Goal: Transaction & Acquisition: Purchase product/service

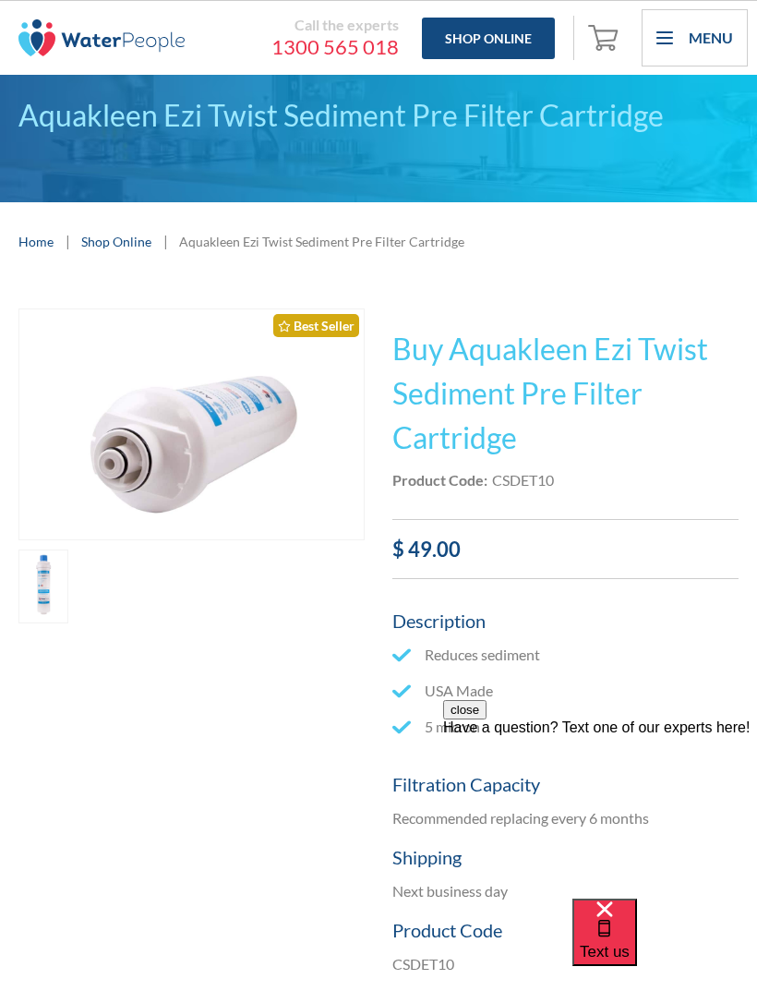
click at [729, 43] on div "Menu" at bounding box center [711, 38] width 44 height 22
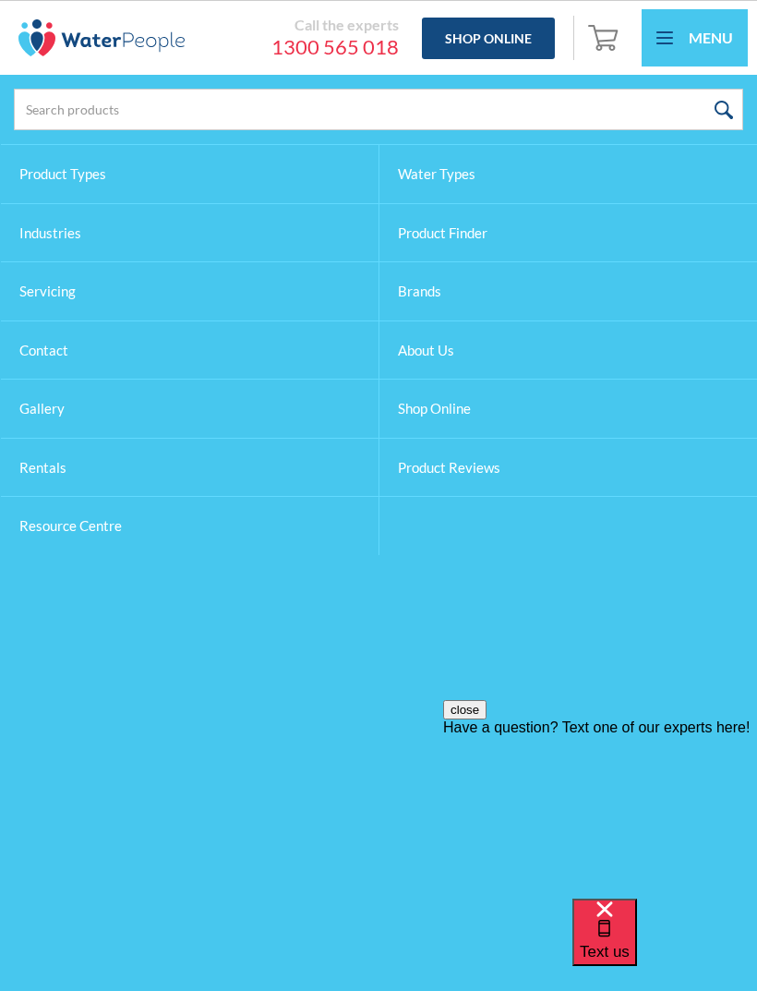
click at [718, 42] on div "Menu" at bounding box center [711, 38] width 44 height 22
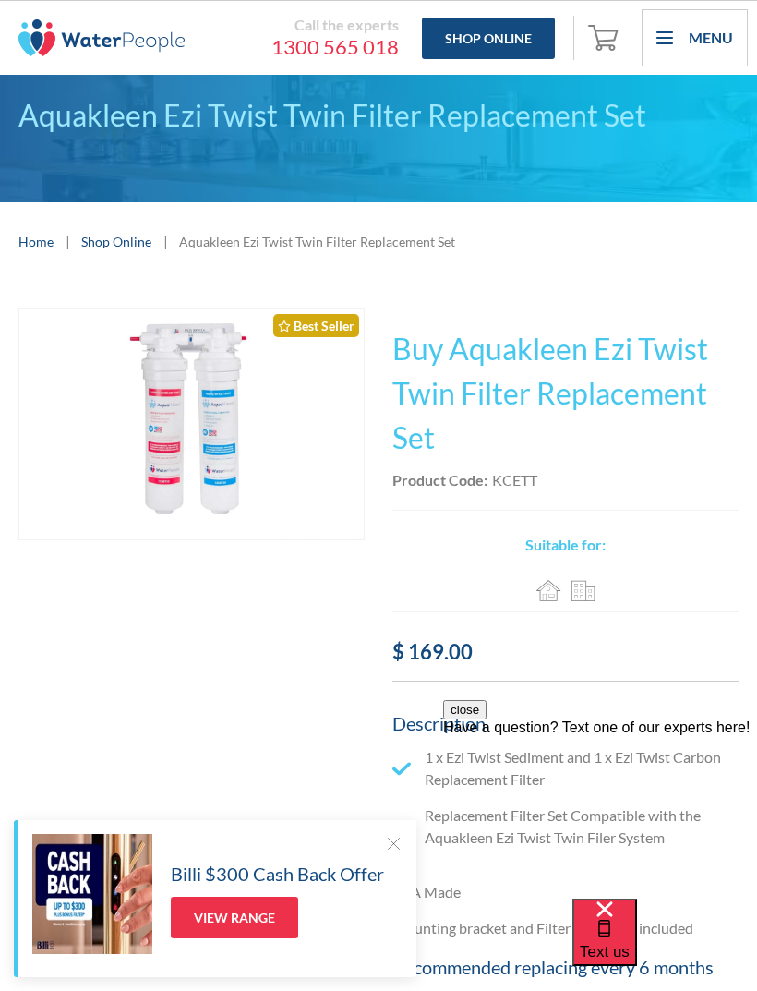
click at [401, 840] on div at bounding box center [393, 843] width 18 height 18
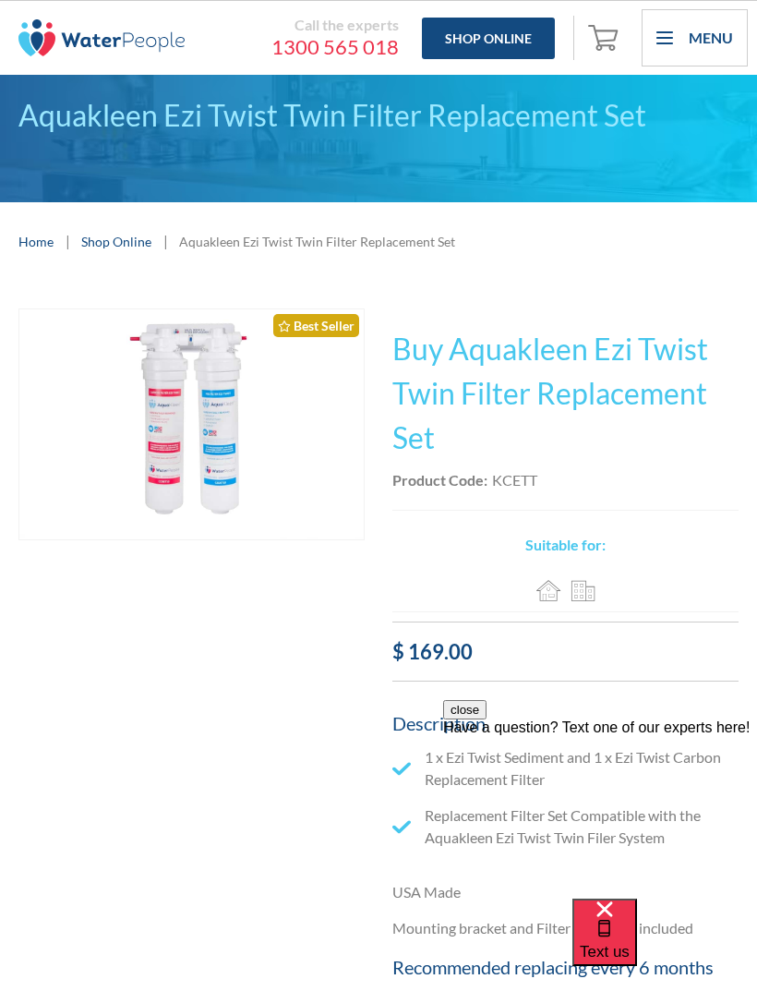
click at [505, 35] on link "Shop Online" at bounding box center [488, 39] width 133 height 42
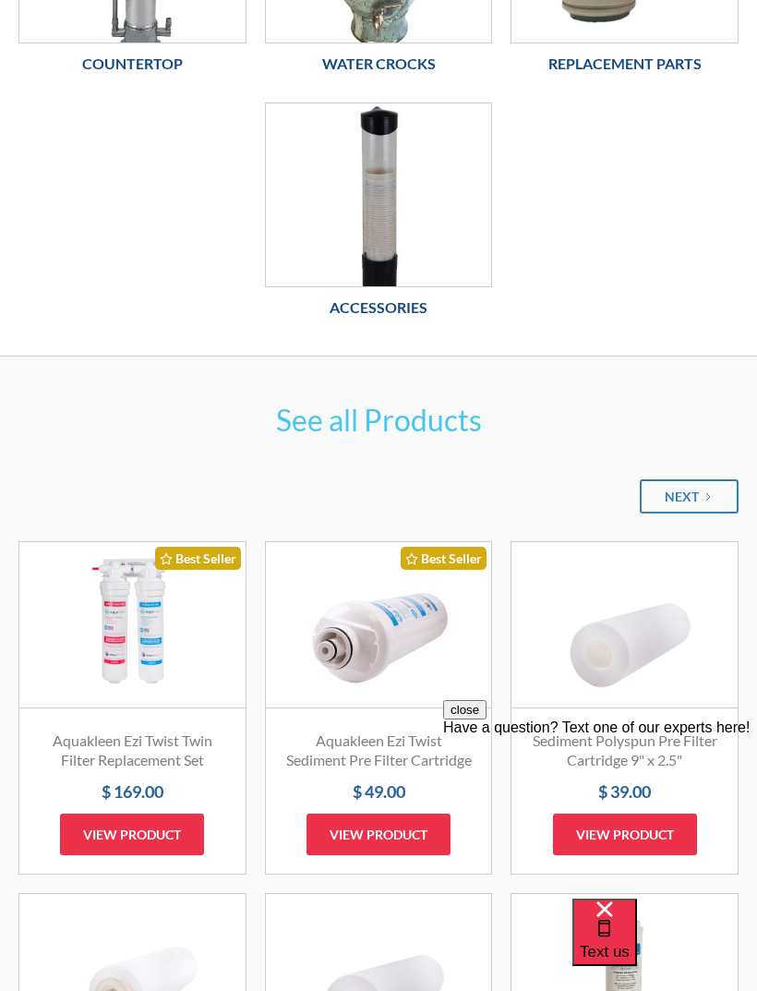
scroll to position [893, 0]
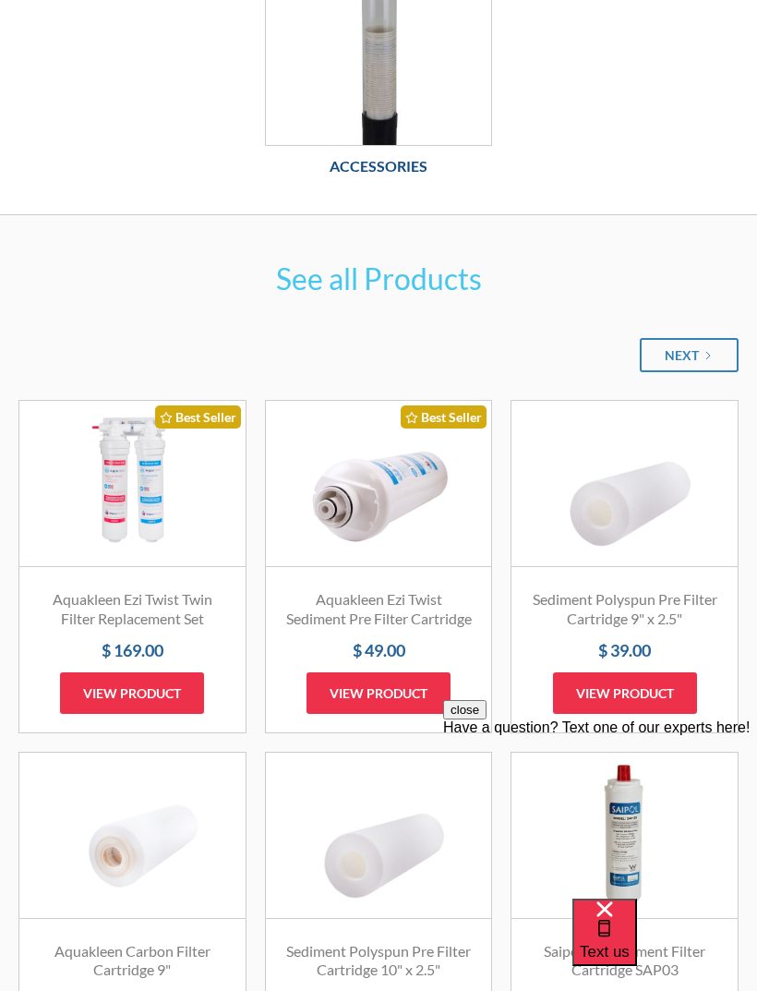
click at [185, 703] on link "View product" at bounding box center [132, 693] width 144 height 42
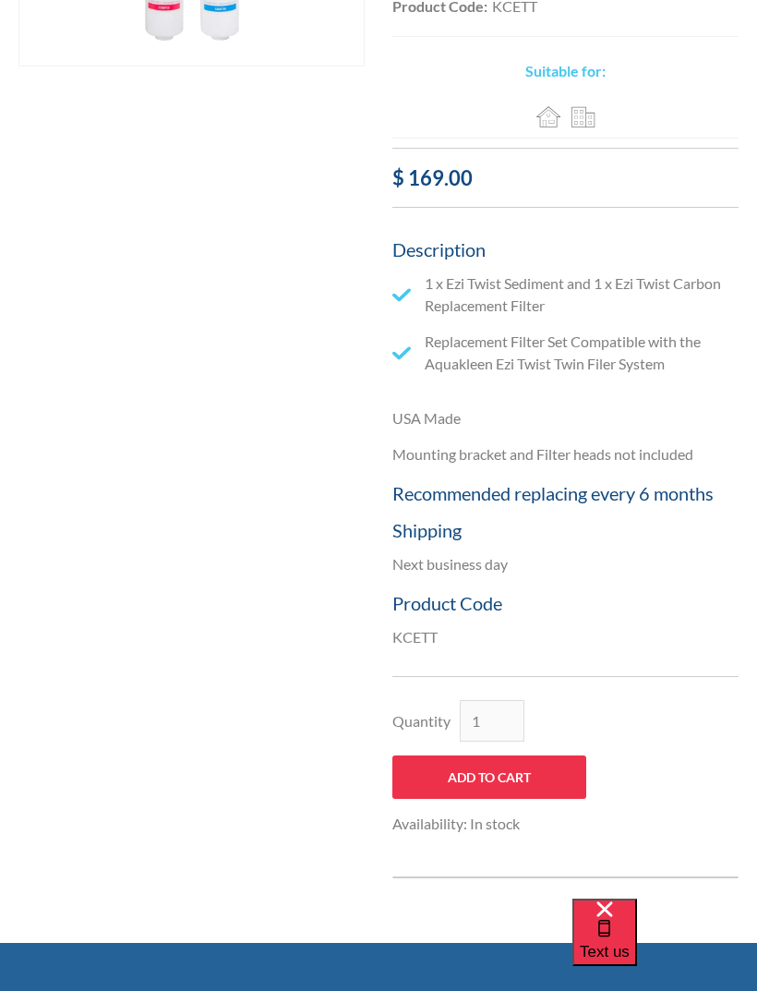
scroll to position [537, 0]
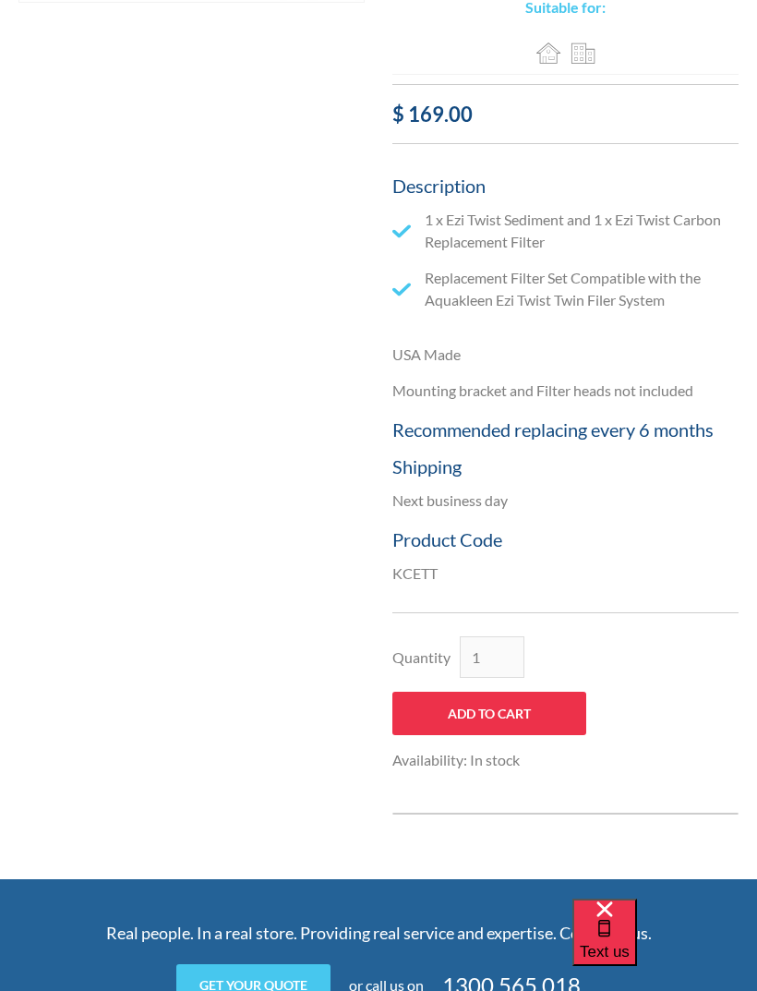
click at [560, 713] on input "Add to Cart" at bounding box center [489, 712] width 194 height 43
type input "Add to Cart"
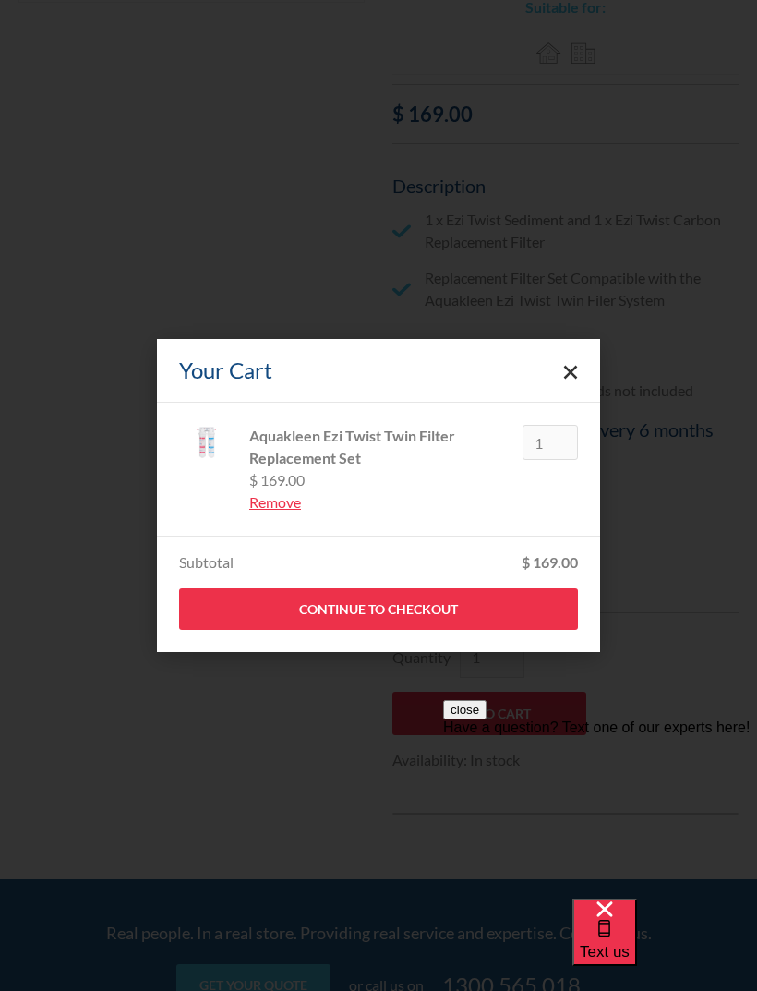
click at [469, 630] on link "Continue to Checkout" at bounding box center [378, 609] width 399 height 42
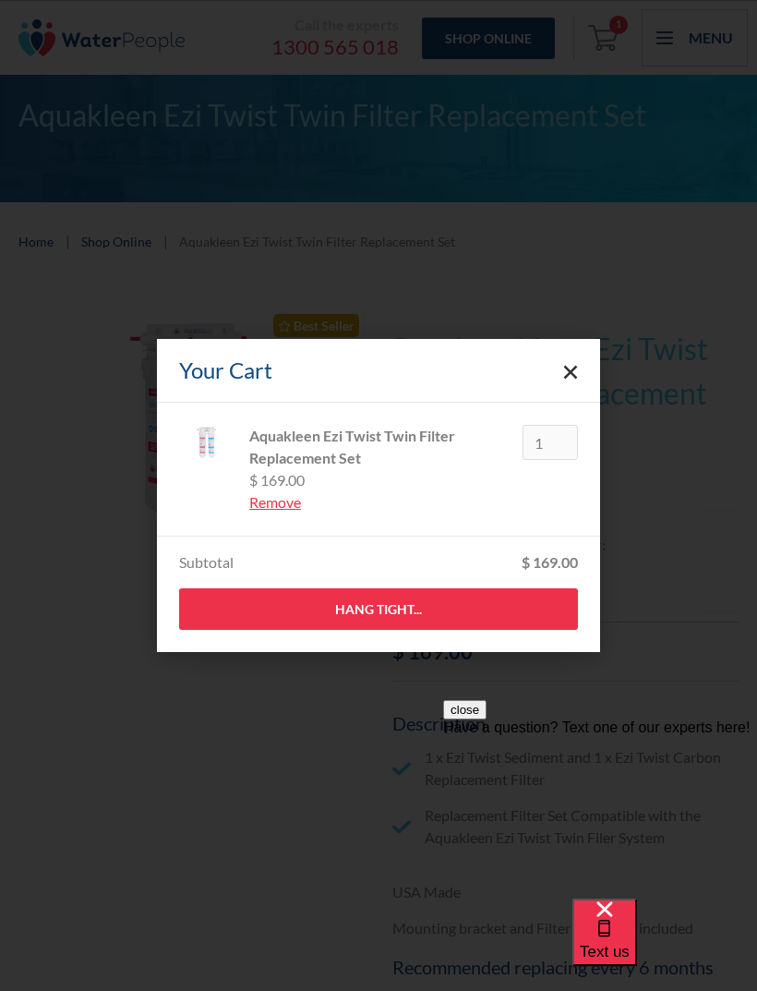
scroll to position [596, 0]
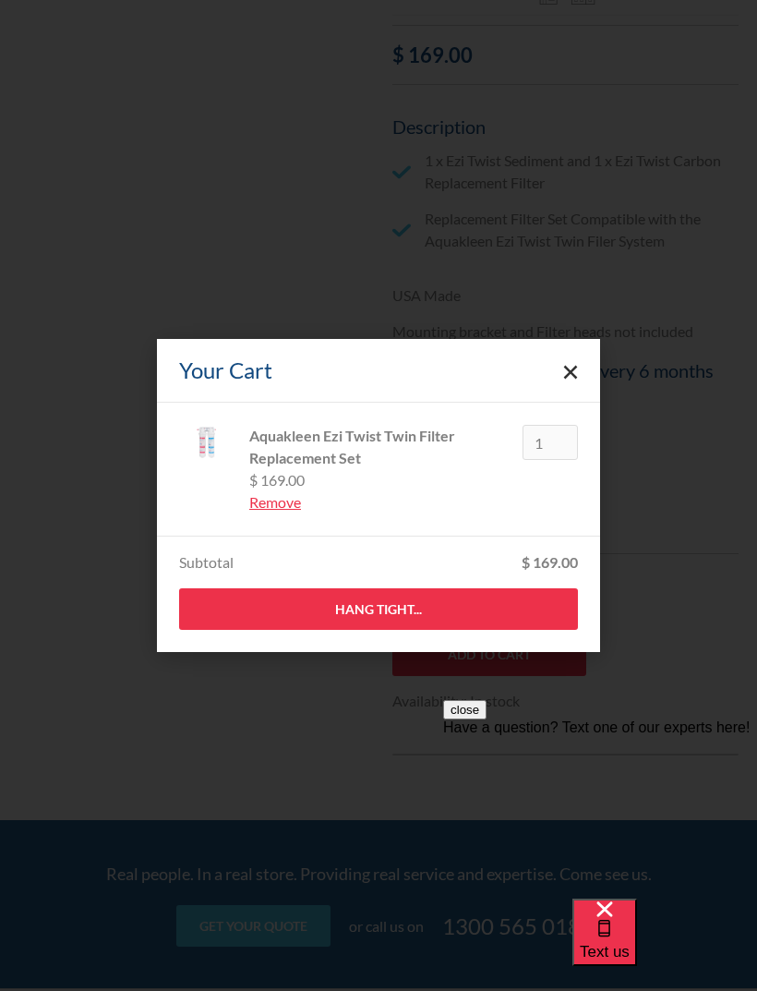
click at [692, 482] on div "Your Cart Aquakleen Ezi Twist Twin Filter Replacement Set KCETT $ 169.00 Remove…" at bounding box center [378, 495] width 757 height 991
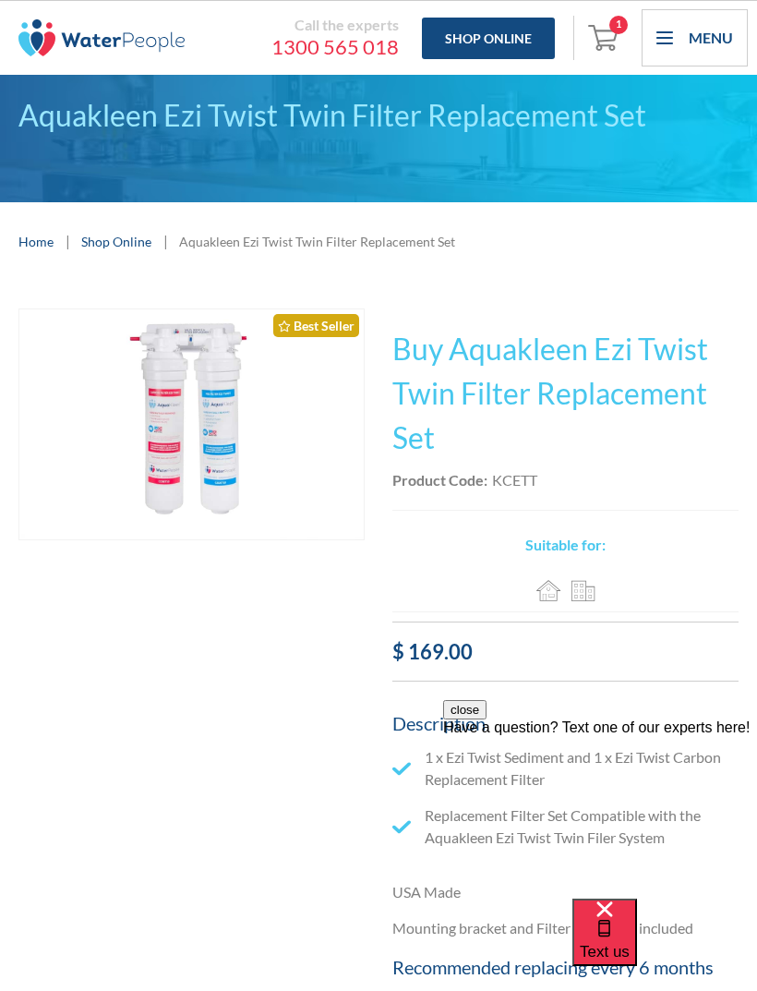
click at [696, 39] on div "Menu" at bounding box center [711, 38] width 44 height 22
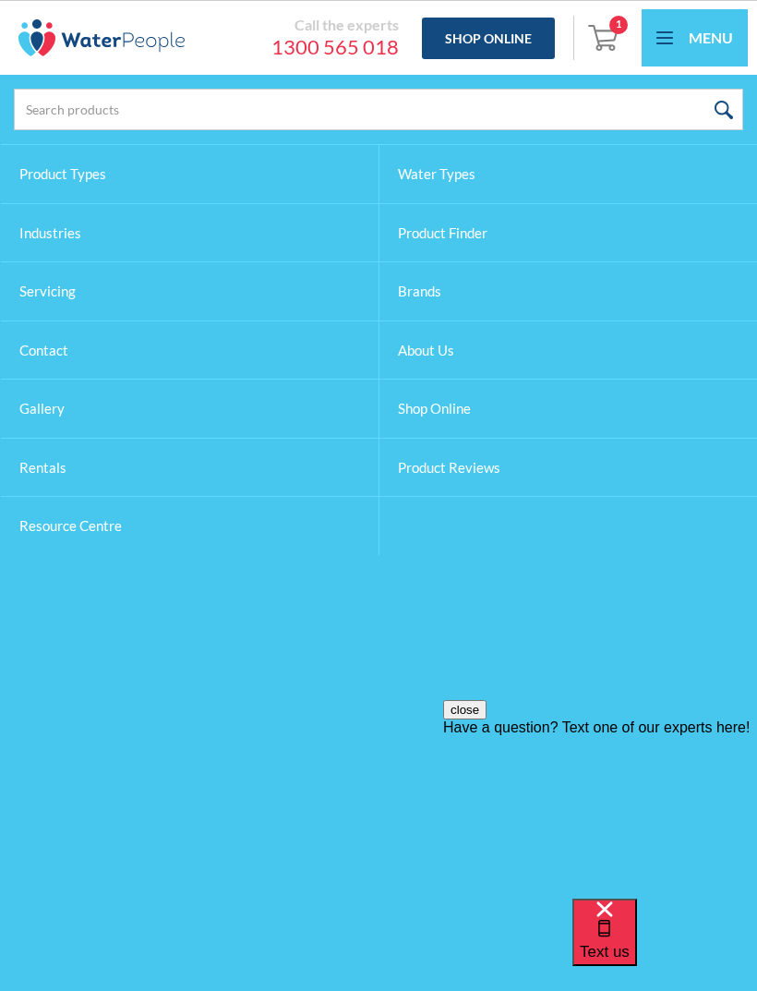
click at [619, 43] on img "Open cart containing 1 items" at bounding box center [605, 37] width 35 height 30
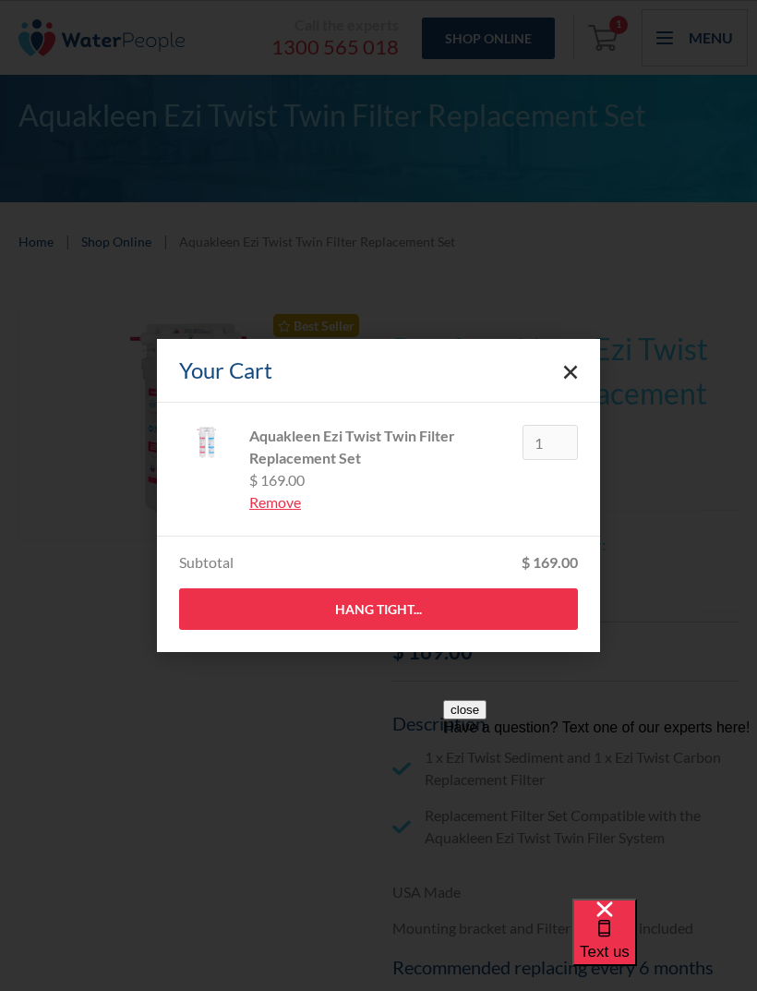
click at [398, 439] on div "Aquakleen Ezi Twist Twin Filter Replacement Set" at bounding box center [378, 447] width 258 height 44
click at [425, 456] on div "Aquakleen Ezi Twist Twin Filter Replacement Set" at bounding box center [378, 447] width 258 height 44
click at [390, 438] on div "Aquakleen Ezi Twist Twin Filter Replacement Set" at bounding box center [378, 447] width 258 height 44
click at [564, 378] on link "Close cart" at bounding box center [570, 370] width 15 height 15
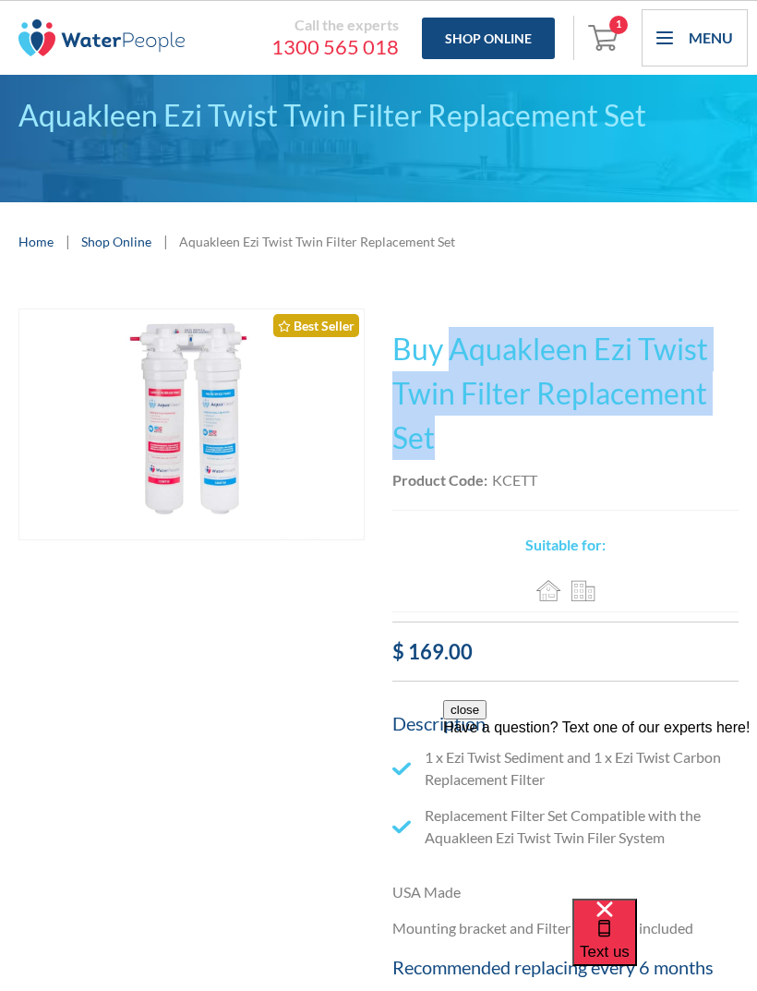
click at [604, 39] on img "Open cart containing 1 items" at bounding box center [605, 37] width 35 height 30
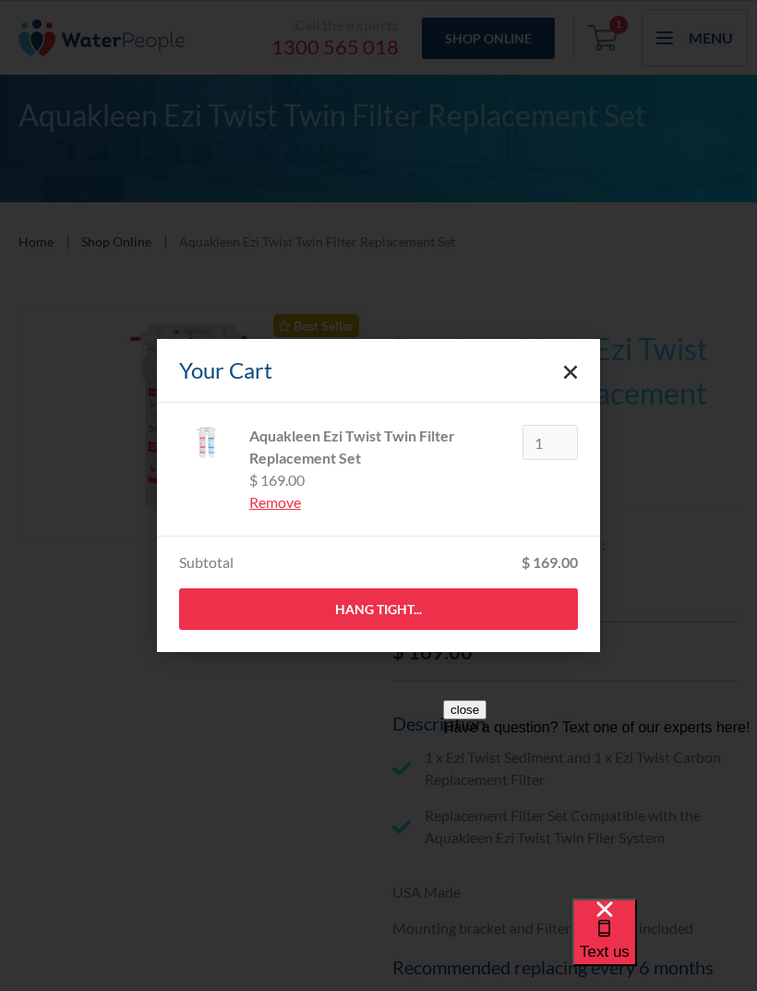
click at [442, 457] on div "Aquakleen Ezi Twist Twin Filter Replacement Set" at bounding box center [378, 447] width 258 height 44
click at [450, 603] on link "Hang Tight..." at bounding box center [378, 609] width 399 height 42
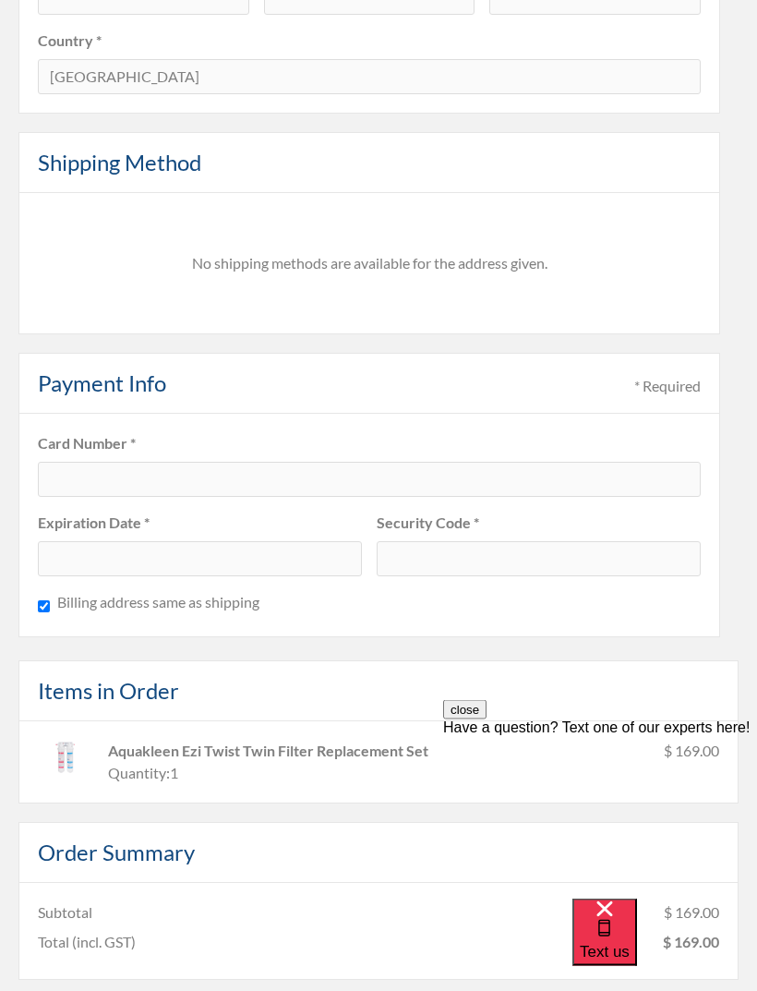
scroll to position [1126, 0]
click at [486, 719] on button "close" at bounding box center [464, 709] width 43 height 19
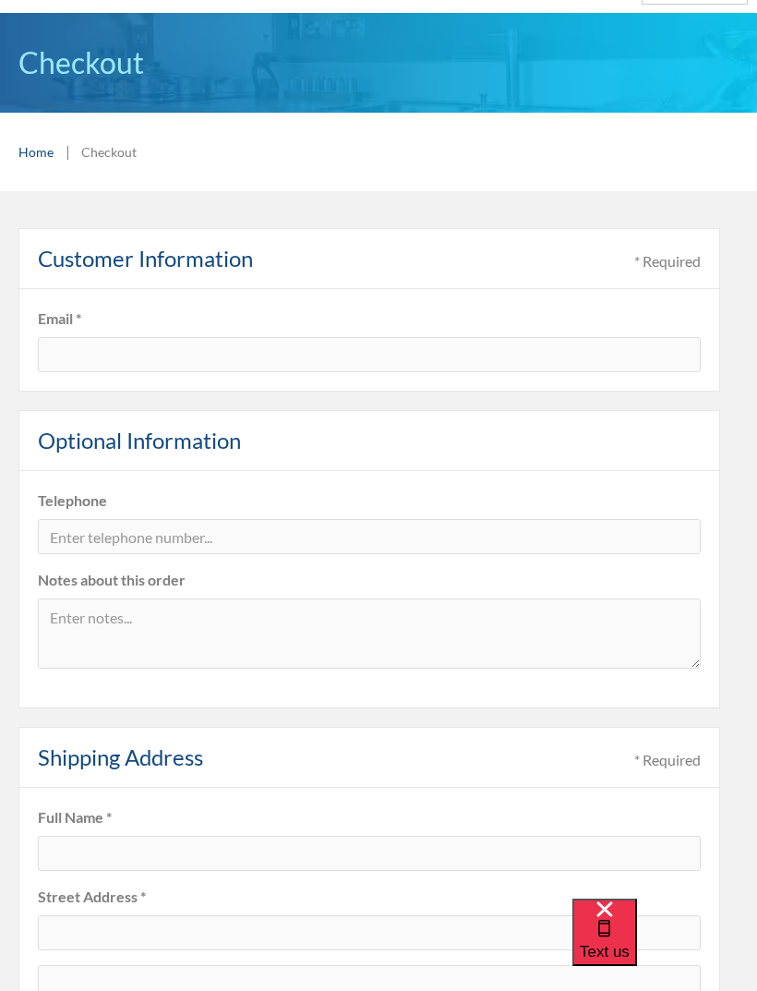
scroll to position [0, 0]
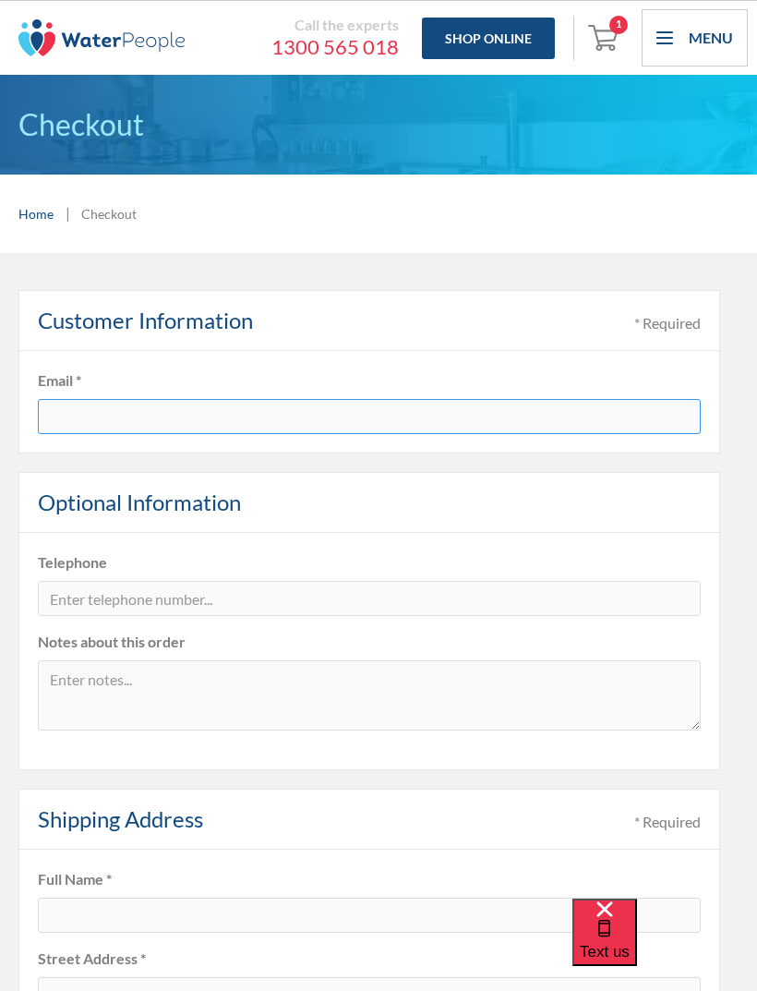
click at [394, 429] on input "text" at bounding box center [369, 416] width 663 height 35
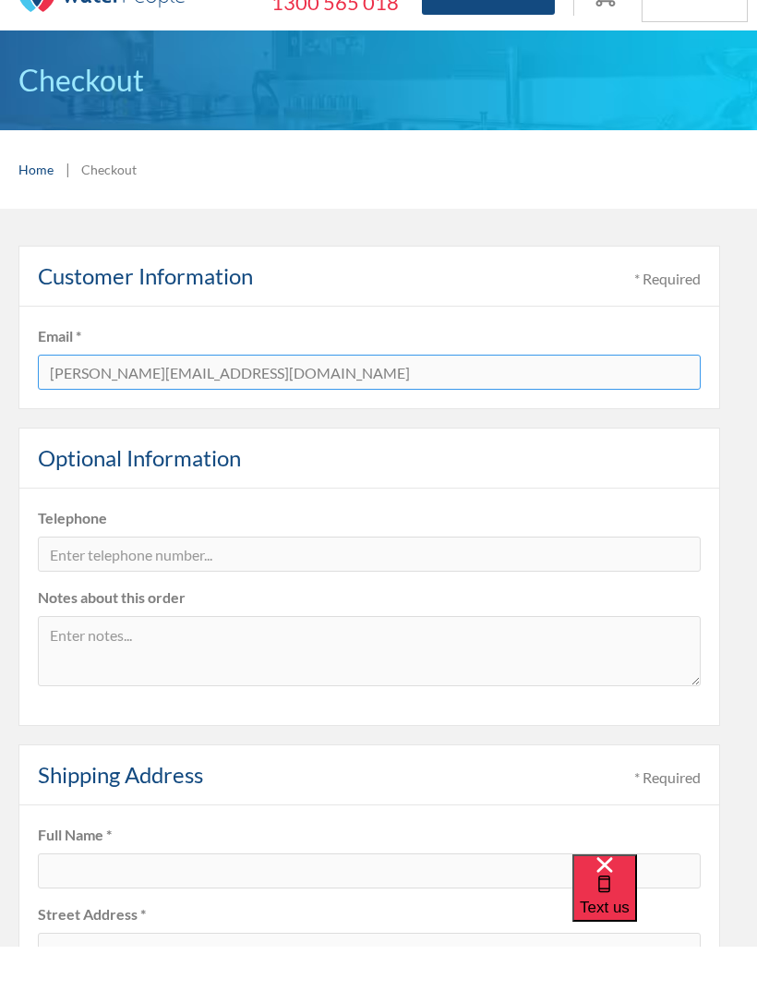
type input "Adriano@jpshair.com.au"
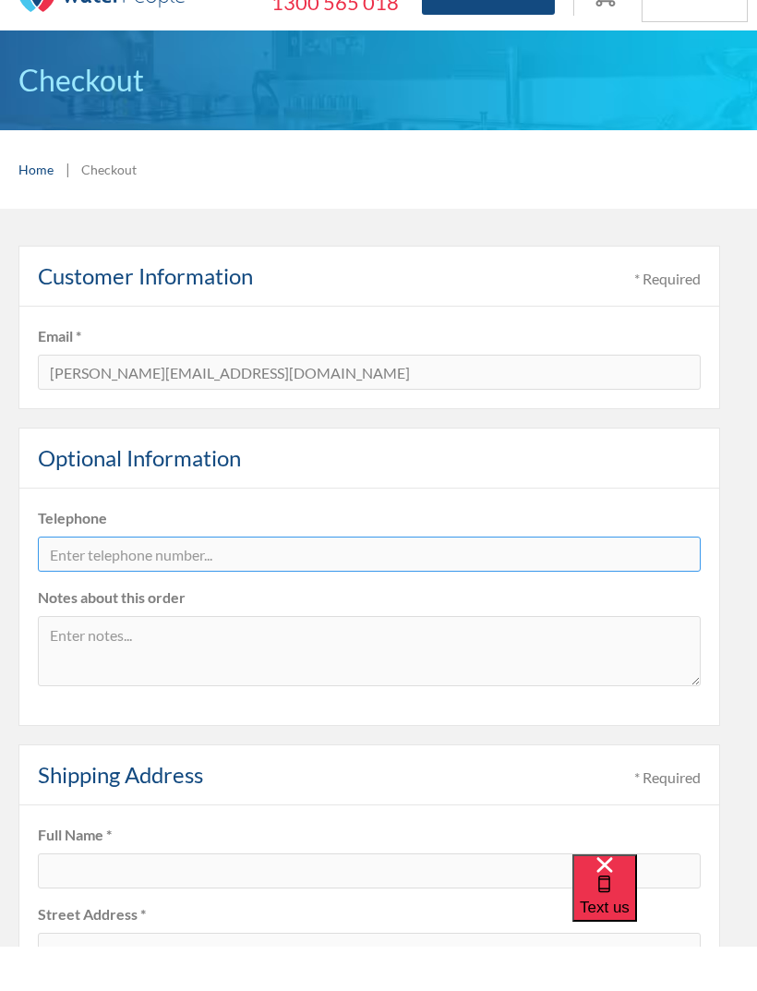
click at [354, 581] on input "tel" at bounding box center [369, 598] width 663 height 35
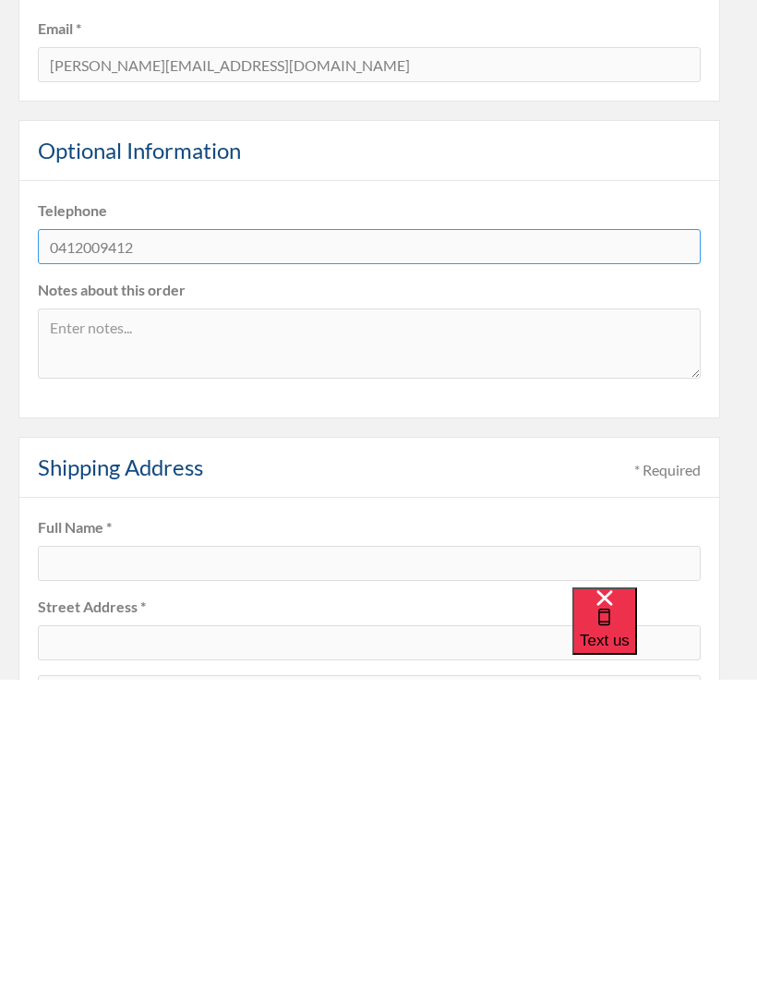
scroll to position [42, 0]
type input "0412009412"
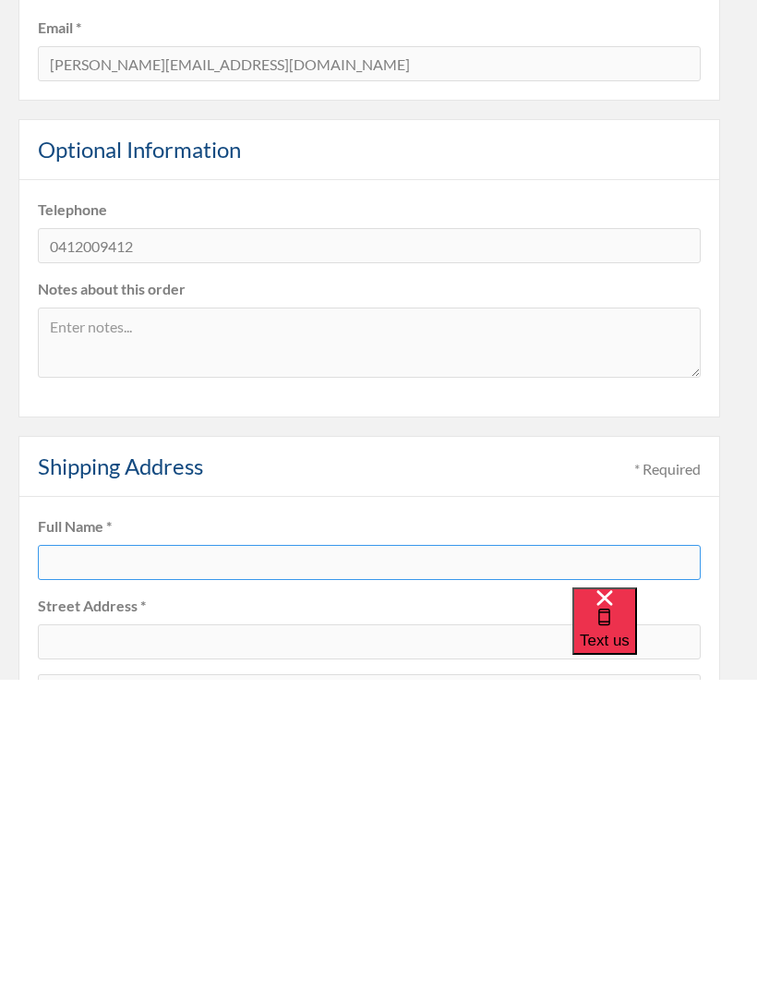
click at [417, 856] on input "text" at bounding box center [369, 873] width 663 height 35
type input "Adriano Rosson"
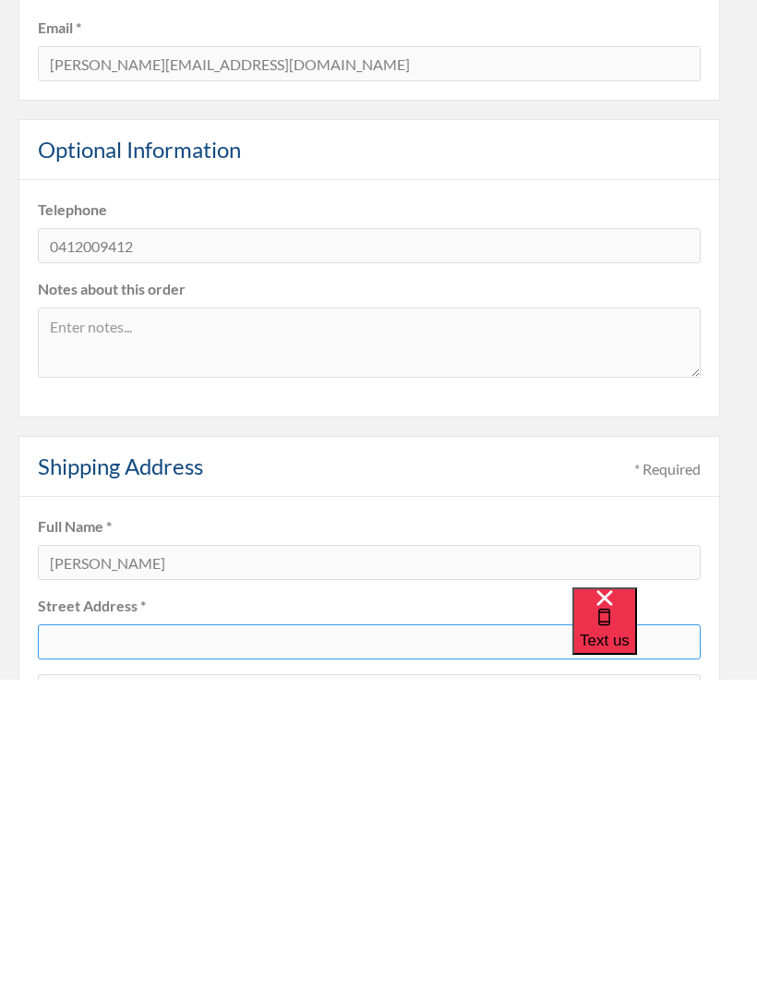
click at [358, 935] on input "text" at bounding box center [369, 952] width 663 height 35
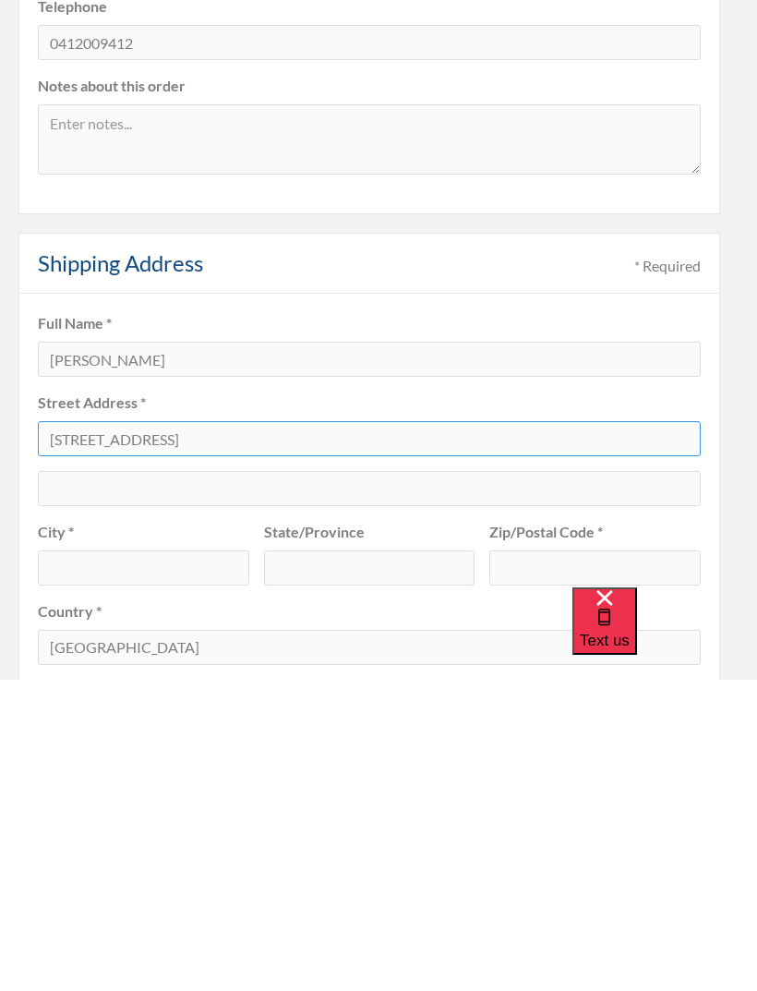
scroll to position [263, 0]
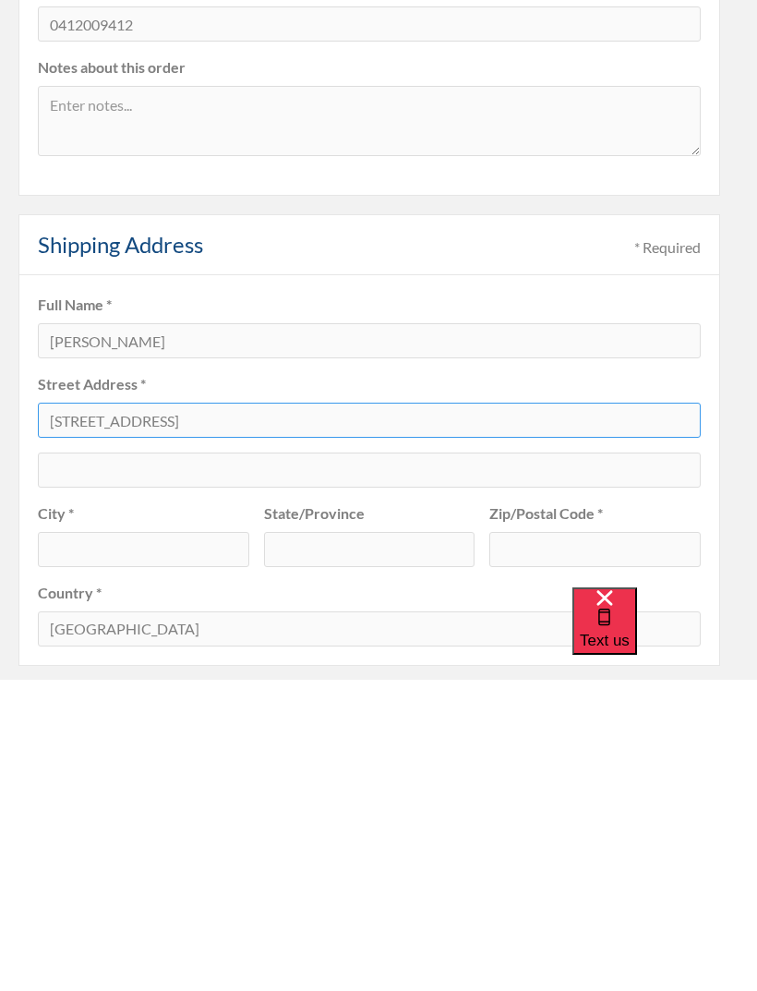
type input "8 Bushcherry Court"
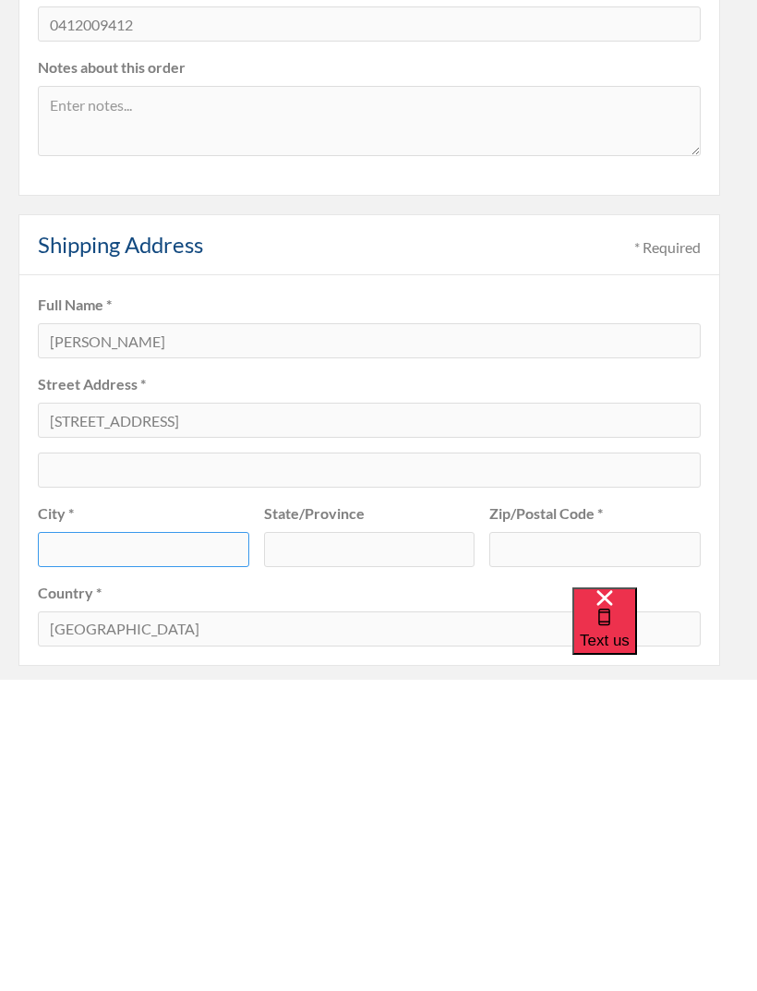
click at [232, 843] on input "text" at bounding box center [143, 860] width 211 height 35
type input "Burpengary East"
click at [393, 843] on input "text" at bounding box center [369, 860] width 211 height 35
type input "QLD"
click at [582, 843] on input "text" at bounding box center [594, 860] width 211 height 35
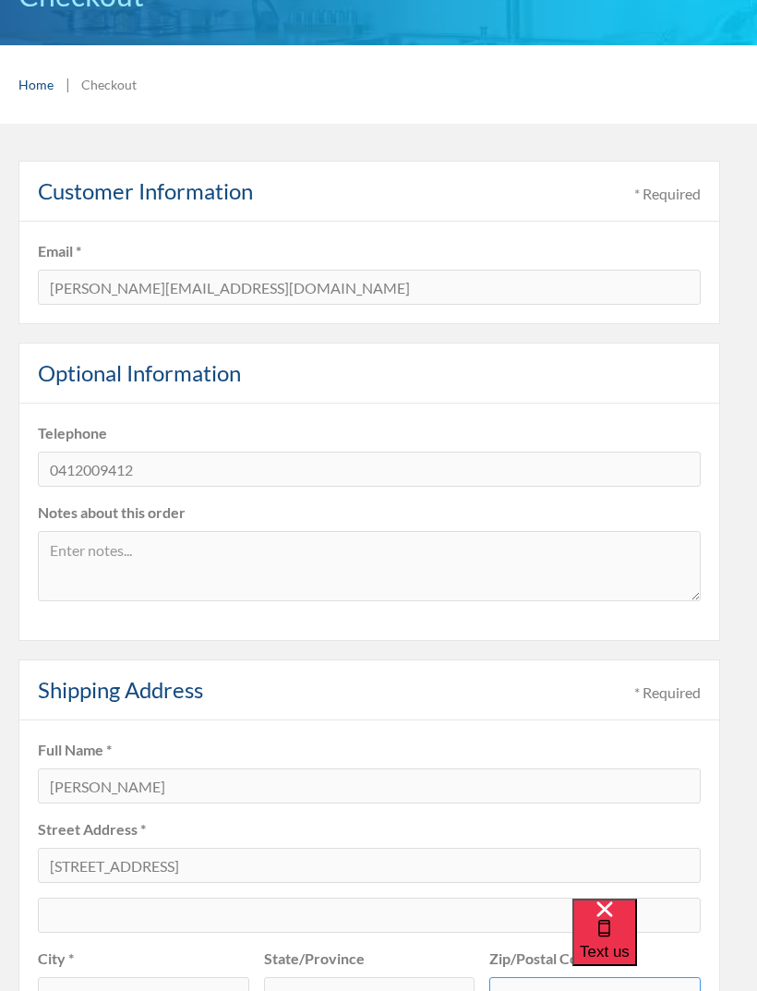
scroll to position [128, 0]
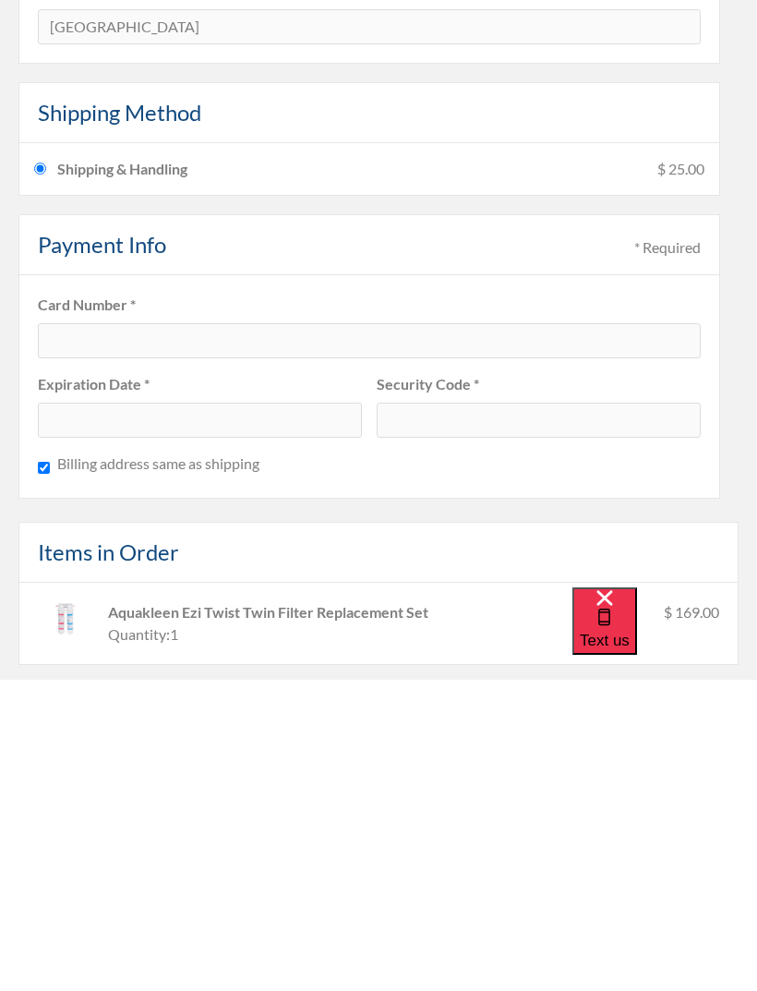
type input "4505"
click at [377, 634] on div at bounding box center [369, 651] width 663 height 35
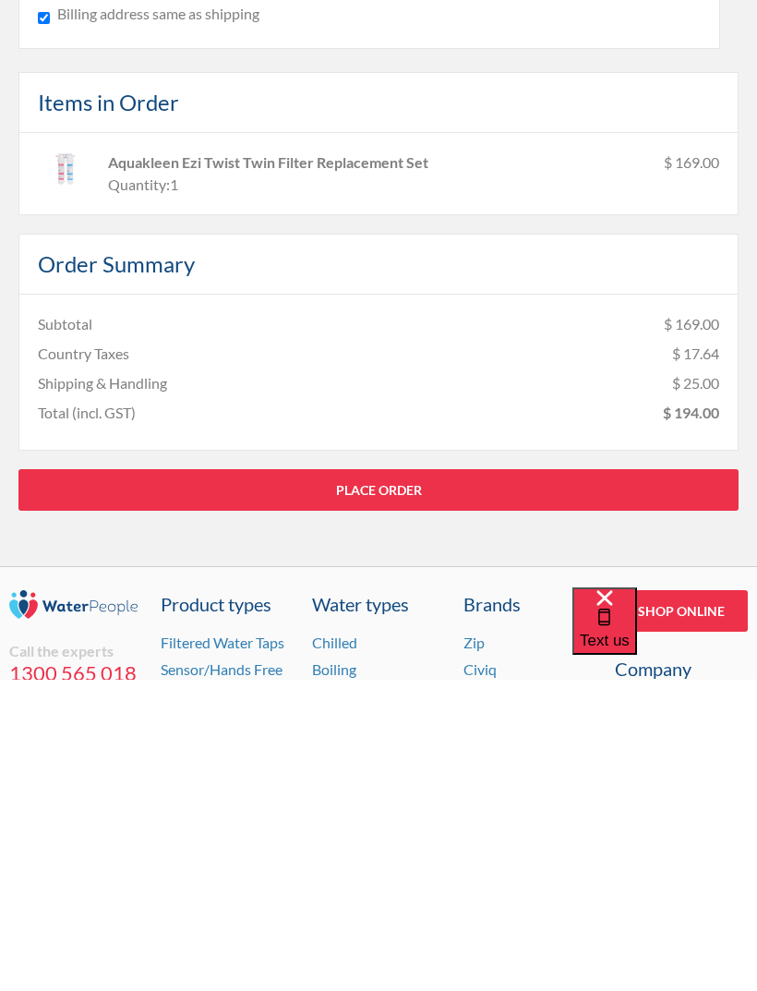
scroll to position [1318, 0]
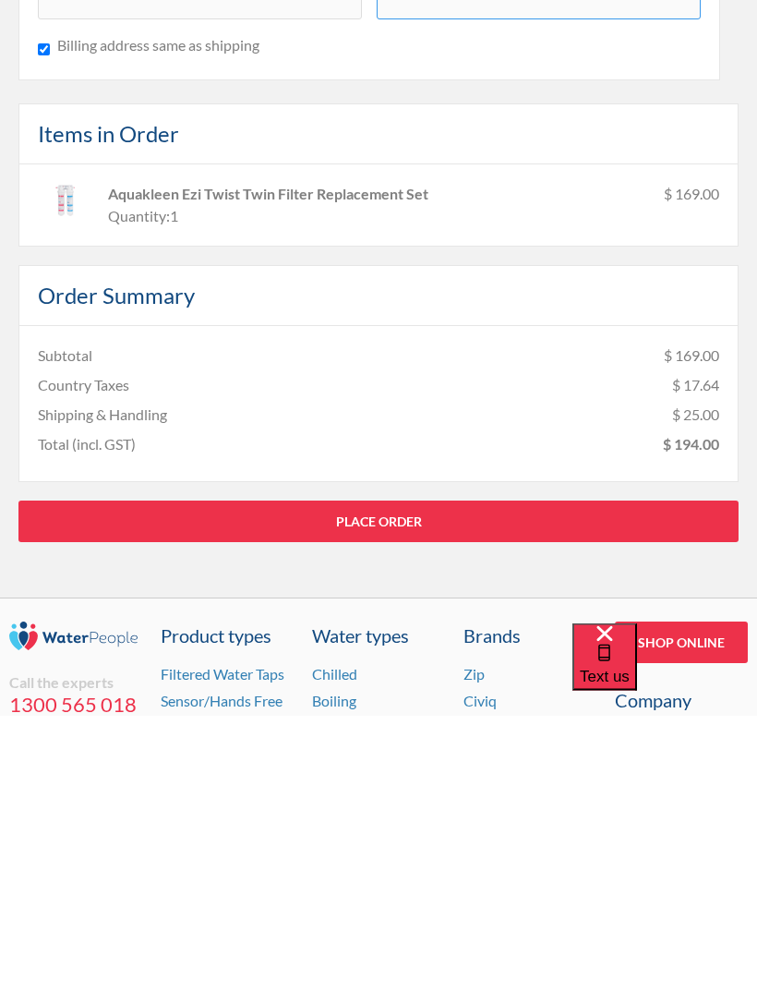
click at [490, 776] on link "Place Order" at bounding box center [378, 797] width 720 height 42
